Goal: Task Accomplishment & Management: Manage account settings

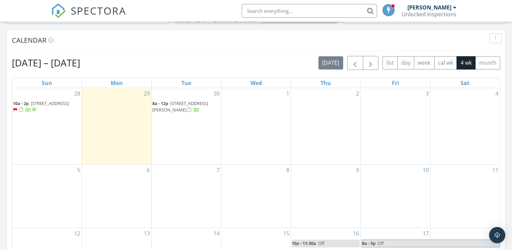
scroll to position [283, 0]
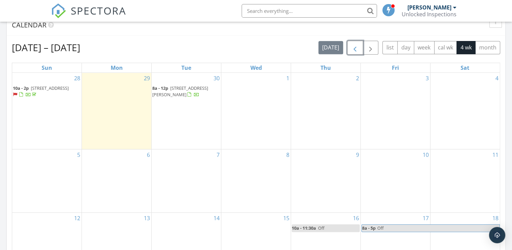
click at [355, 47] on span "button" at bounding box center [355, 48] width 8 height 8
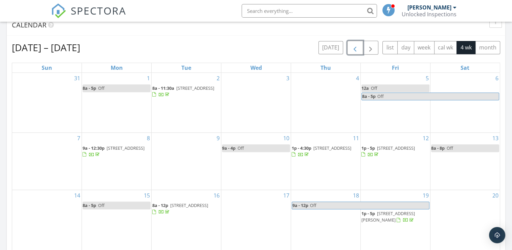
click at [400, 213] on span "[STREET_ADDRESS][PERSON_NAME]" at bounding box center [388, 216] width 53 height 13
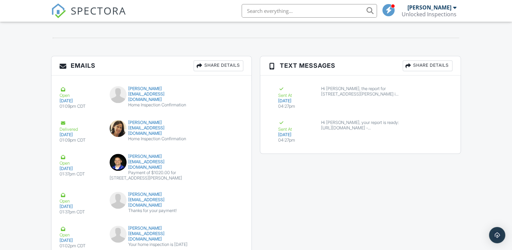
scroll to position [738, 0]
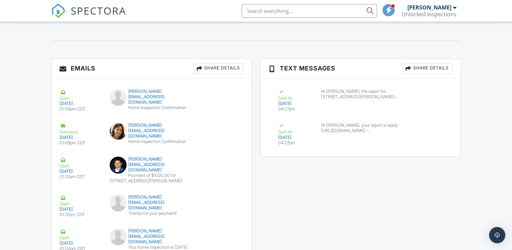
click at [223, 74] on div "Share Details" at bounding box center [219, 68] width 50 height 11
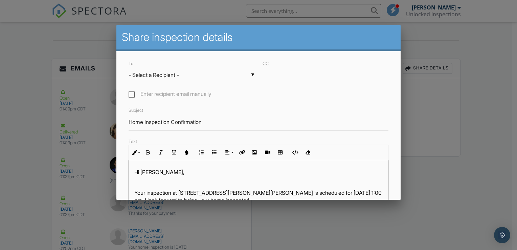
click at [478, 141] on div at bounding box center [258, 122] width 517 height 312
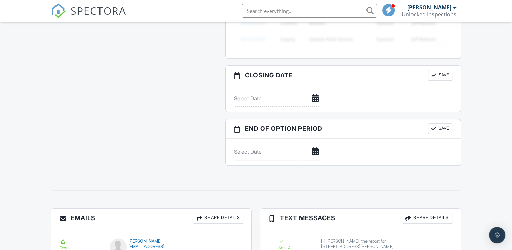
scroll to position [892, 0]
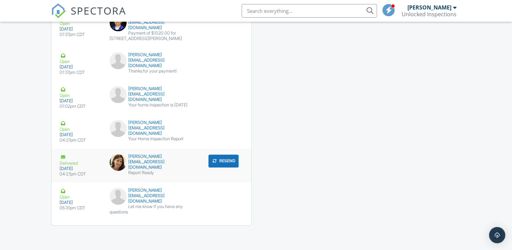
click at [218, 167] on button "Resend" at bounding box center [224, 160] width 30 height 13
